Goal: Task Accomplishment & Management: Manage account settings

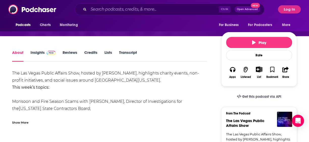
scroll to position [60, 0]
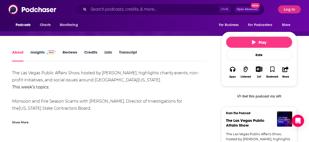
click at [22, 124] on div "Show More" at bounding box center [20, 121] width 16 height 5
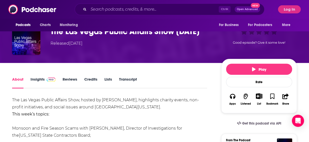
scroll to position [34, 0]
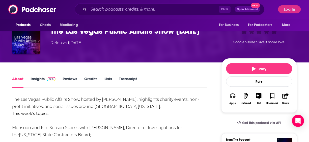
click at [235, 97] on icon "button" at bounding box center [233, 95] width 6 height 5
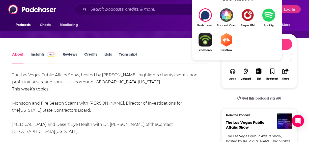
scroll to position [58, 0]
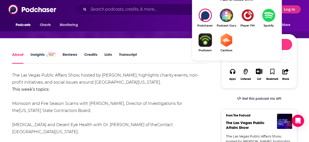
click at [270, 15] on img "Show Listen On dropdown" at bounding box center [268, 15] width 21 height 13
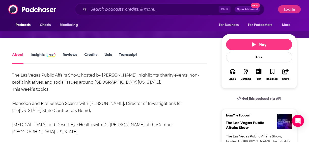
click at [38, 55] on link "Insights" at bounding box center [43, 58] width 25 height 12
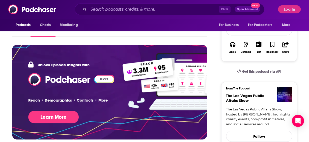
scroll to position [85, 0]
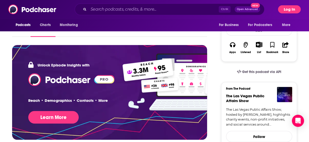
click at [289, 9] on button "Log In" at bounding box center [289, 9] width 23 height 8
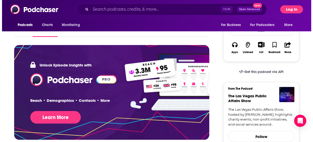
scroll to position [0, 0]
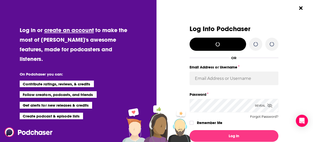
click at [289, 9] on div "Log Into Podchaser OR Email Address or Username Password Reveal Forgot Password…" at bounding box center [235, 71] width 153 height 142
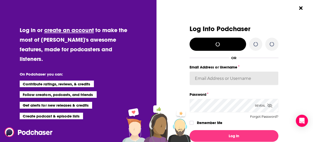
type input "[EMAIL_ADDRESS][DOMAIN_NAME]"
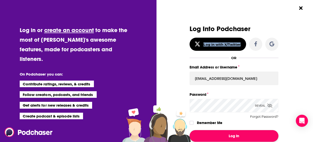
click at [228, 137] on button "Log In" at bounding box center [233, 136] width 89 height 12
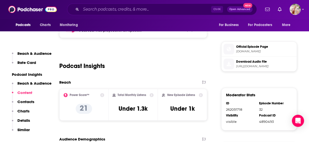
scroll to position [263, 0]
